Goal: Transaction & Acquisition: Purchase product/service

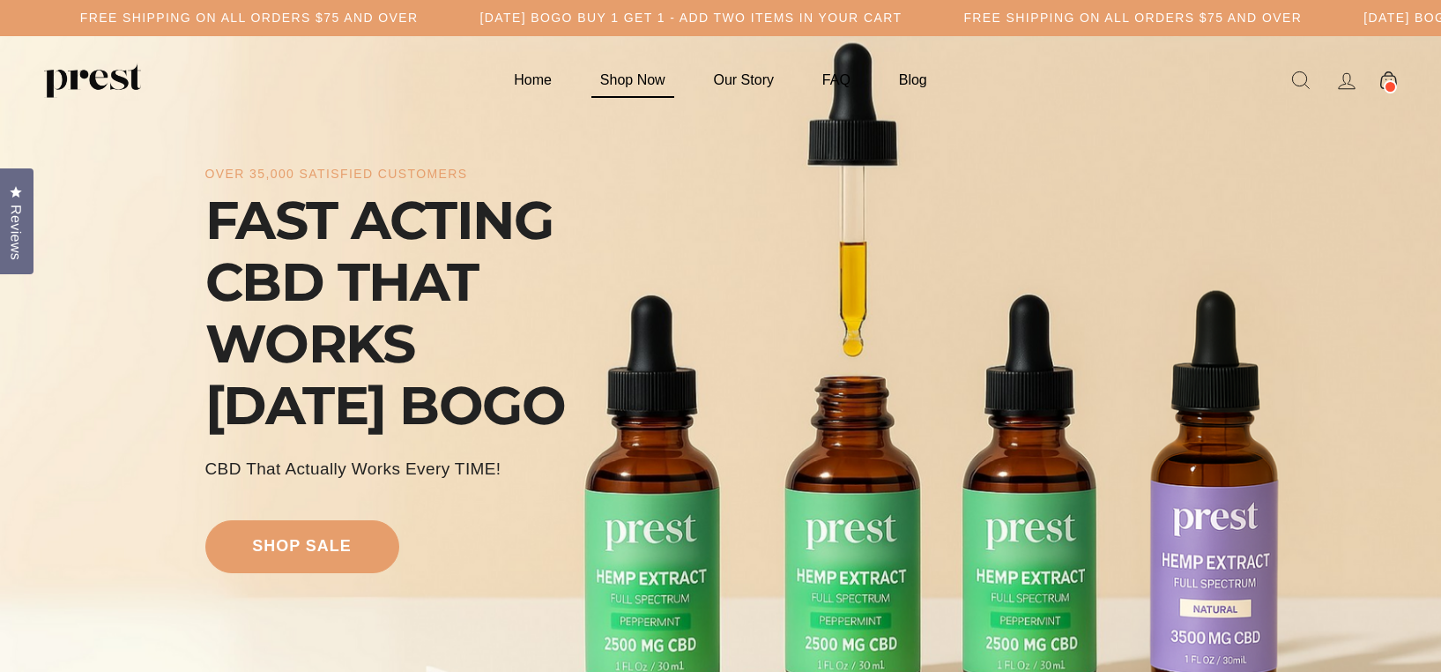
click at [636, 79] on link "Shop Now" at bounding box center [632, 80] width 109 height 34
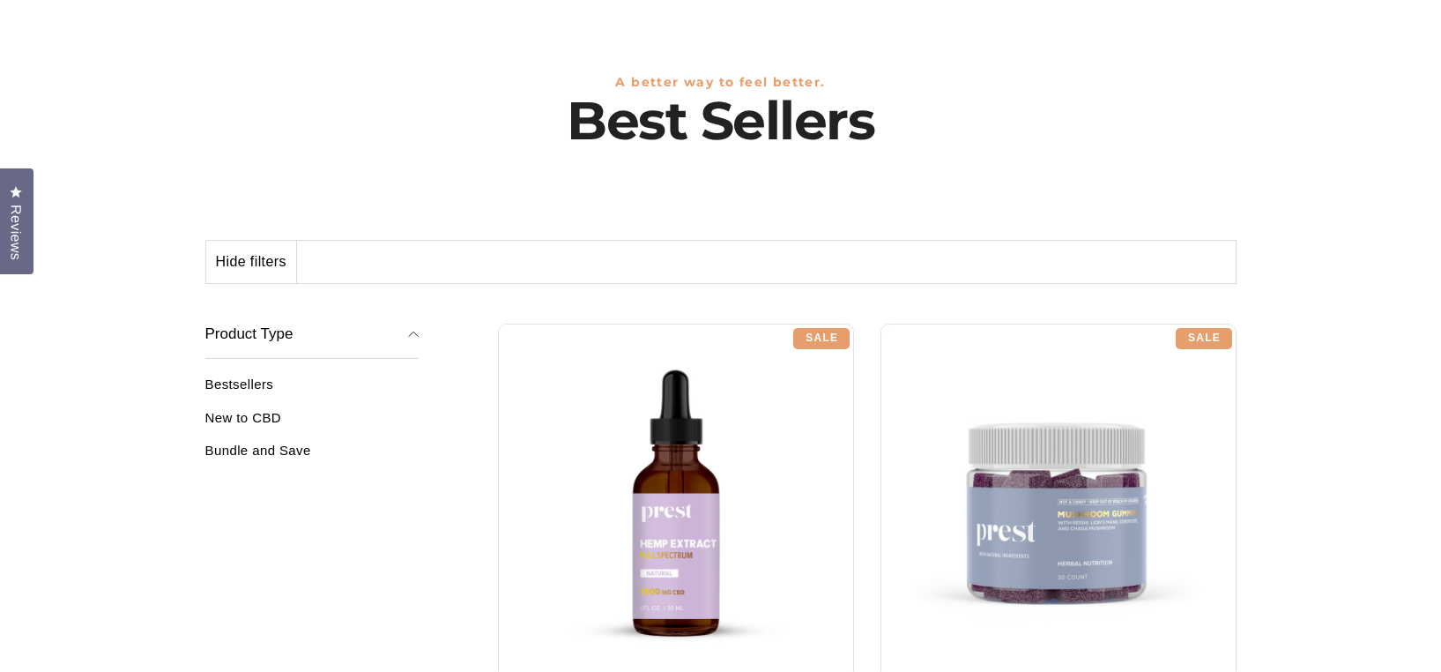
scroll to position [161, 0]
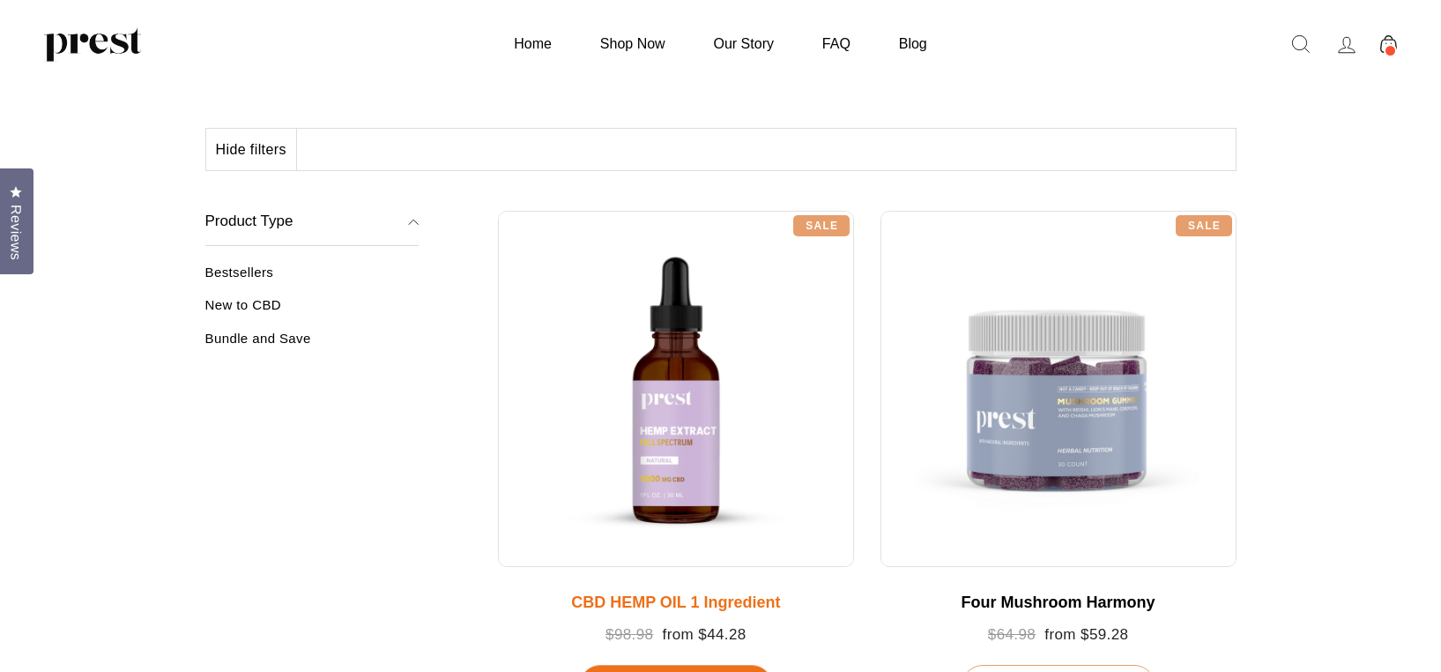
click at [695, 430] on div at bounding box center [676, 389] width 356 height 356
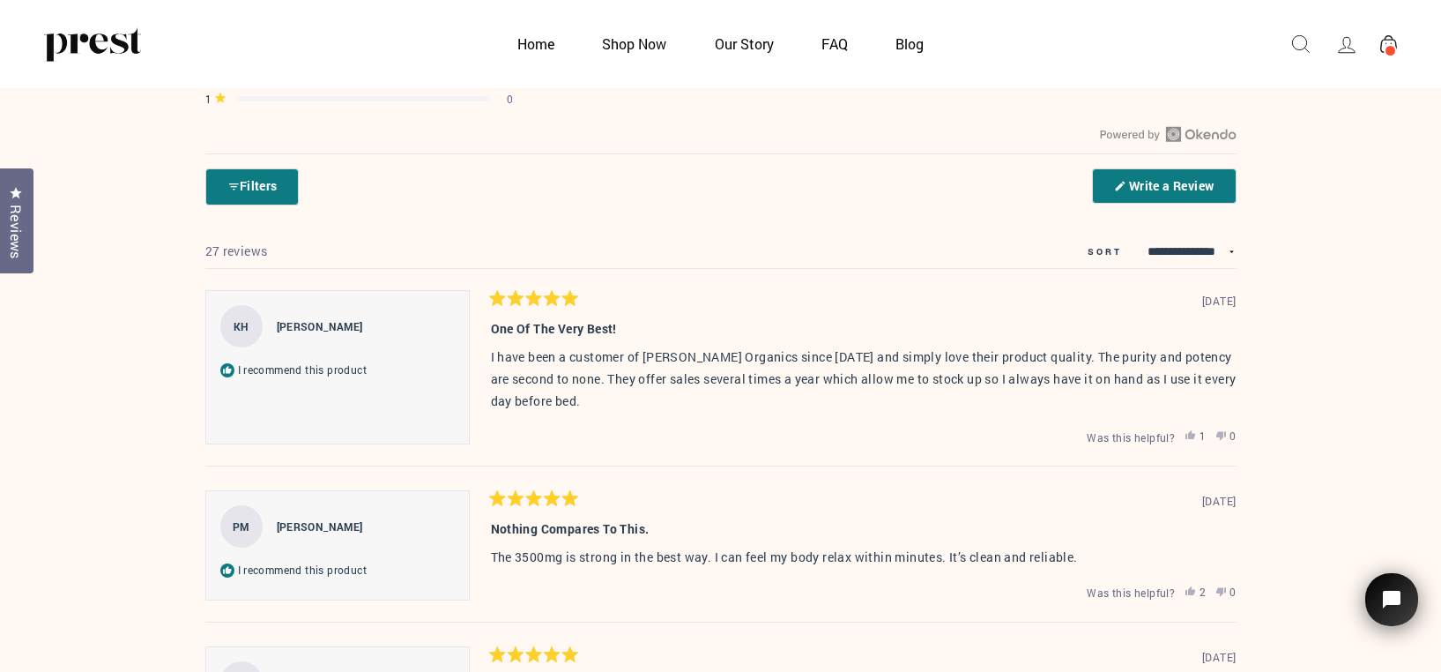
scroll to position [3768, 0]
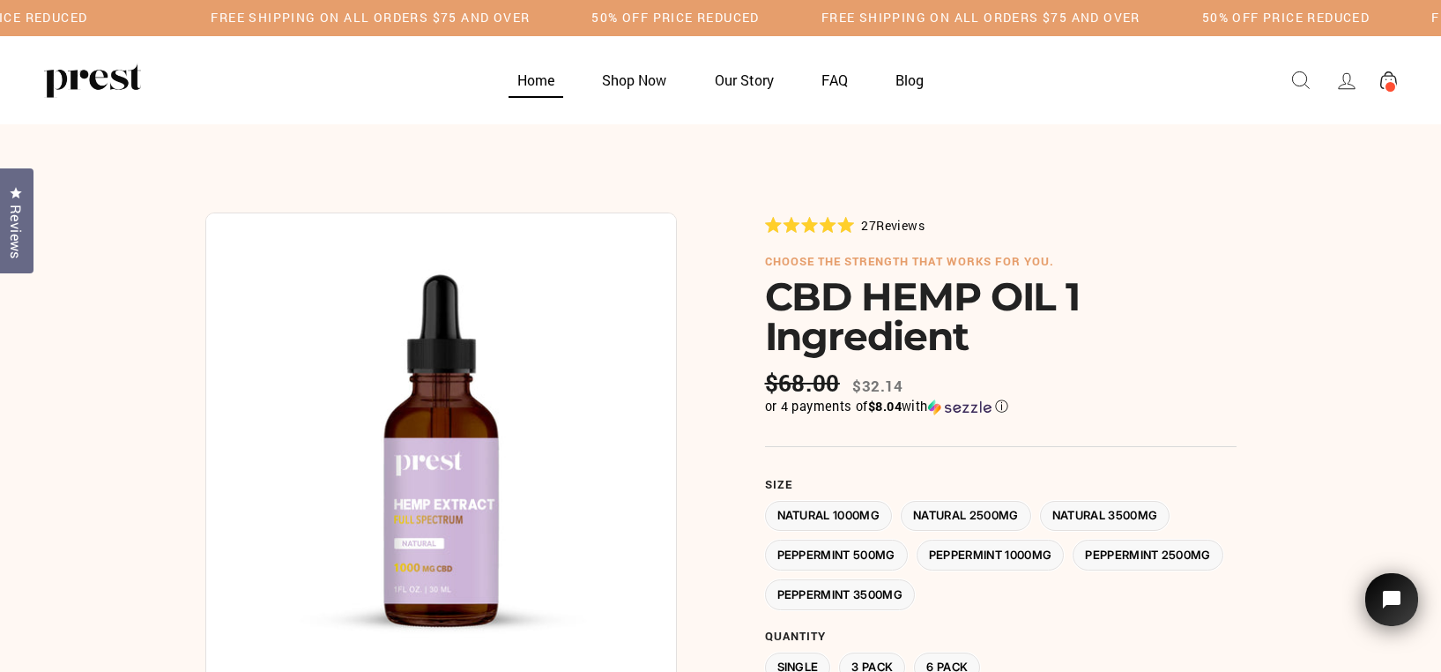
click at [527, 86] on link "Home" at bounding box center [535, 80] width 81 height 34
